Goal: Find specific page/section: Find specific page/section

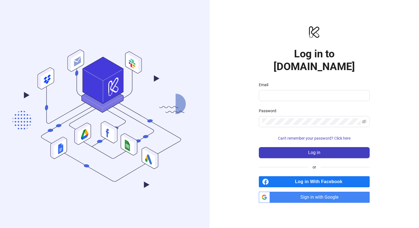
click at [282, 192] on span "Sign in with Google" at bounding box center [320, 197] width 97 height 11
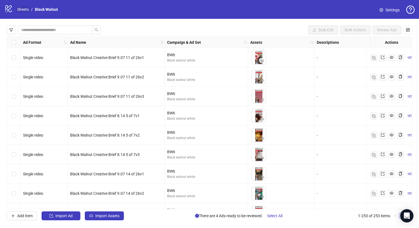
click at [24, 11] on link "Sheets" at bounding box center [23, 9] width 14 height 6
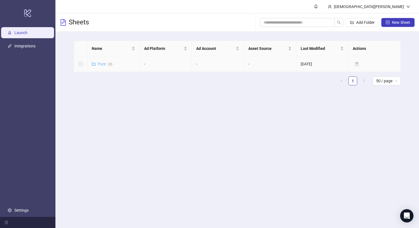
click at [100, 65] on link "Pure ( 3 )" at bounding box center [105, 64] width 14 height 4
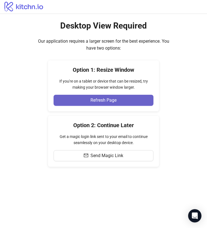
click at [93, 102] on span "Refresh Page" at bounding box center [103, 100] width 26 height 5
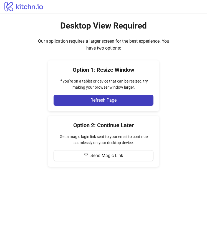
click at [25, 7] on icon "logo/logo" at bounding box center [24, 6] width 48 height 11
click at [9, 7] on icon at bounding box center [23, 7] width 38 height 10
click at [80, 130] on div "Option 2: Continue Later Get a magic login link sent to your email to continue …" at bounding box center [103, 141] width 111 height 51
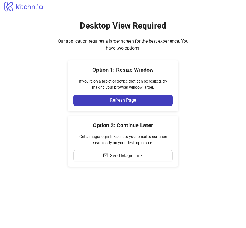
click at [6, 8] on icon "logo/logo" at bounding box center [24, 6] width 48 height 11
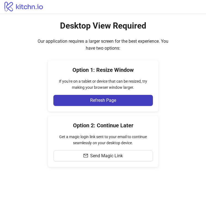
click at [31, 9] on icon "logo/logo" at bounding box center [24, 6] width 48 height 11
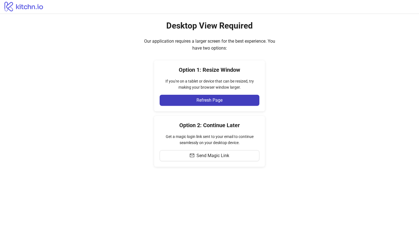
click at [202, 28] on h2 "Desktop View Required" at bounding box center [209, 25] width 86 height 11
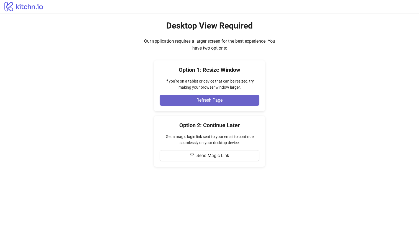
click at [198, 103] on button "Refresh Page" at bounding box center [209, 100] width 100 height 11
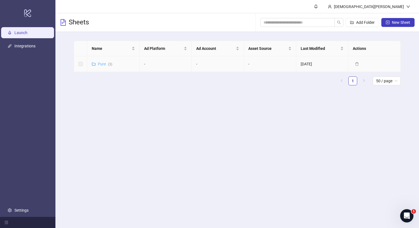
click at [99, 64] on link "Pure ( 3 )" at bounding box center [105, 64] width 14 height 4
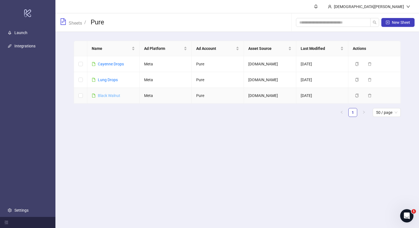
click at [110, 94] on link "Black Walnut" at bounding box center [109, 95] width 22 height 4
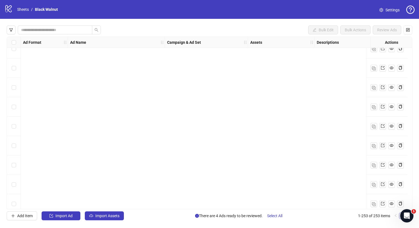
scroll to position [3735, 0]
